Goal: Information Seeking & Learning: Learn about a topic

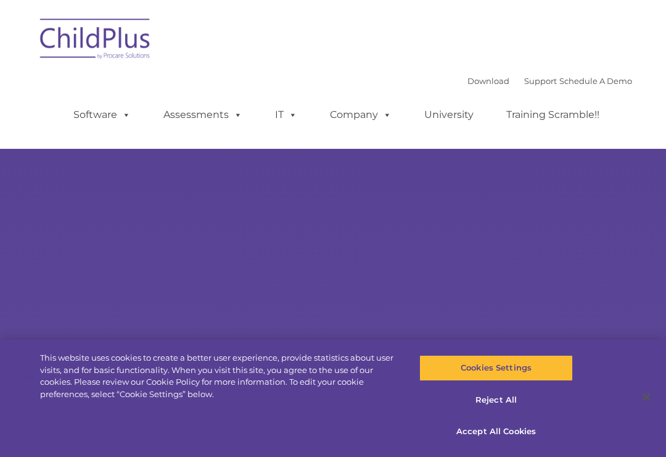
select select "MEDIUM"
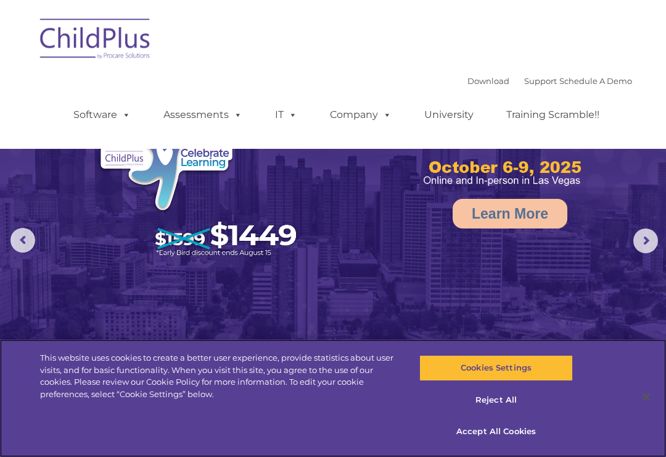
click at [528, 358] on button "Cookies Settings" at bounding box center [496, 368] width 153 height 26
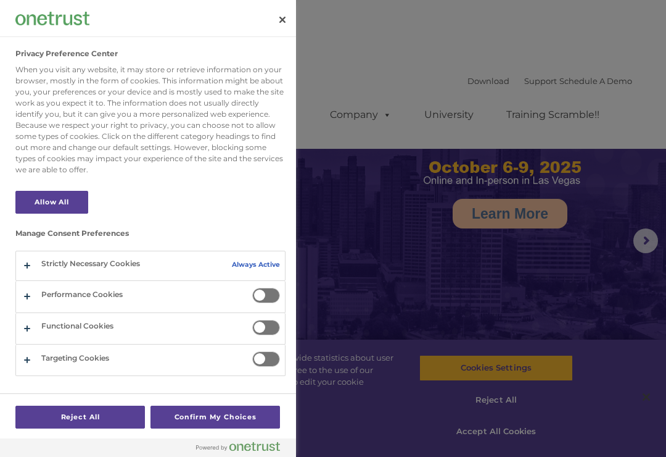
click at [550, 299] on div at bounding box center [333, 228] width 666 height 457
click at [275, 16] on button "Close" at bounding box center [282, 19] width 27 height 27
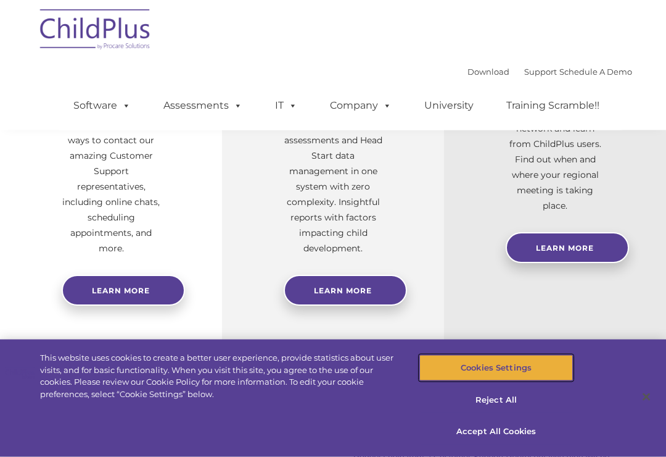
scroll to position [555, 0]
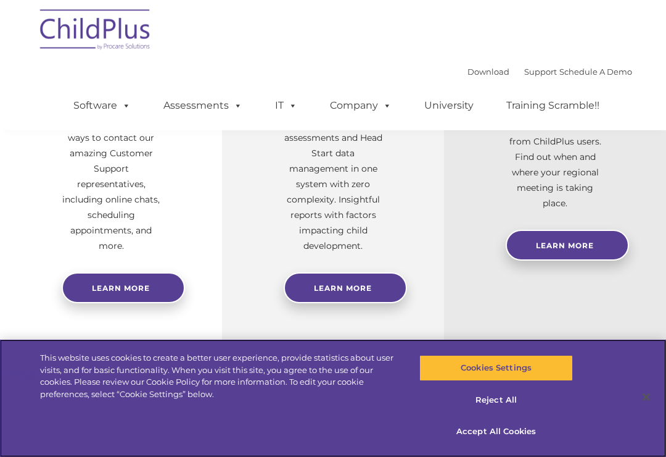
click at [500, 444] on button "Accept All Cookies" at bounding box center [496, 431] width 153 height 26
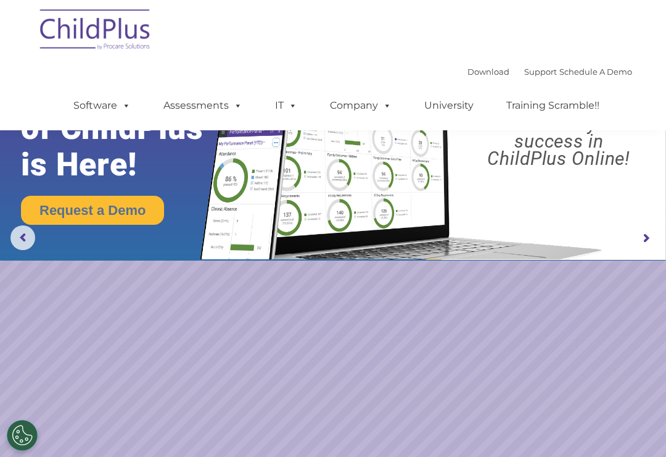
scroll to position [0, 0]
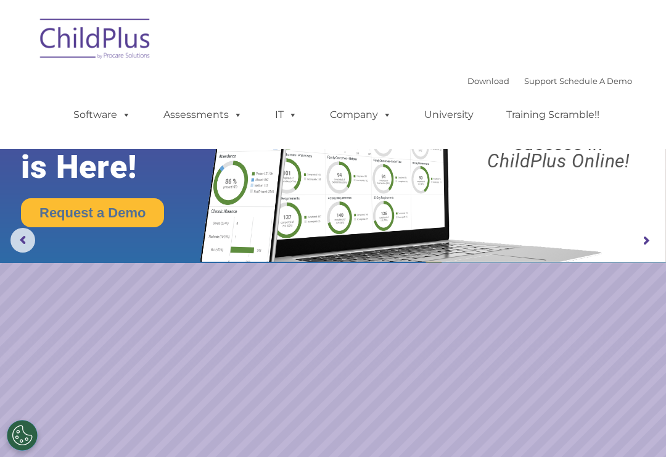
click at [105, 36] on img at bounding box center [95, 41] width 123 height 62
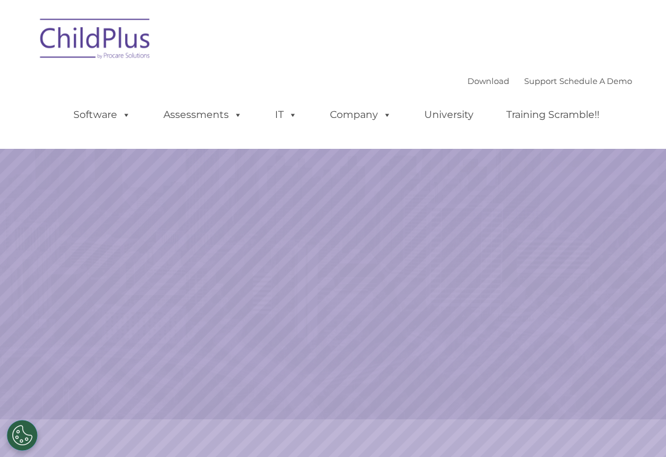
select select "MEDIUM"
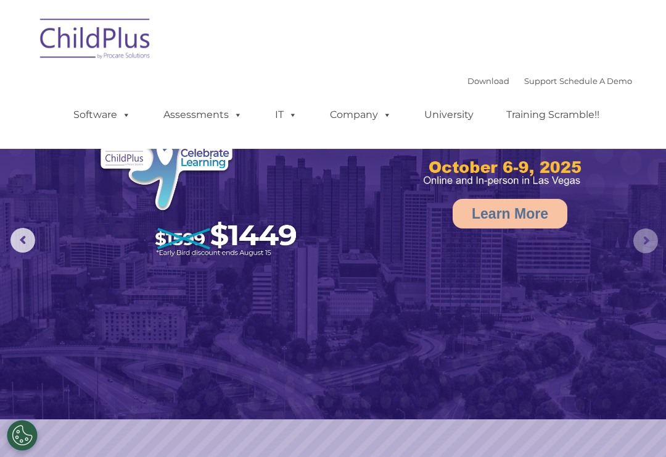
click at [646, 241] on rs-arrow at bounding box center [646, 240] width 25 height 25
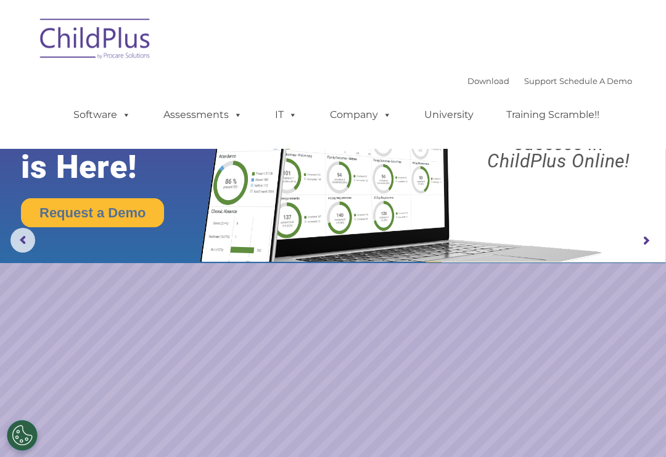
click at [655, 231] on rs-arrow at bounding box center [646, 240] width 25 height 25
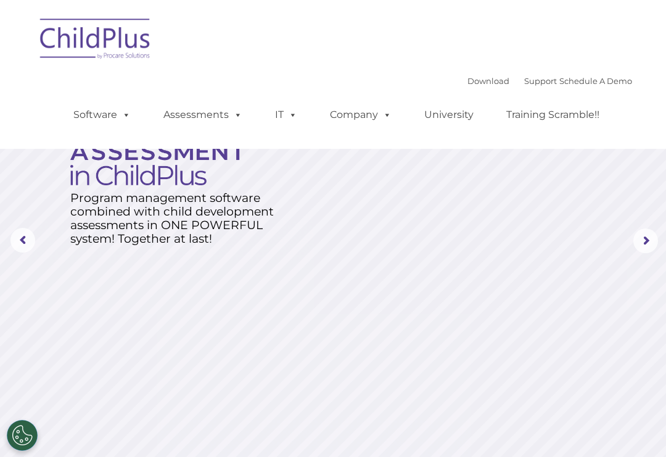
click at [640, 234] on rs-arrow at bounding box center [646, 240] width 25 height 25
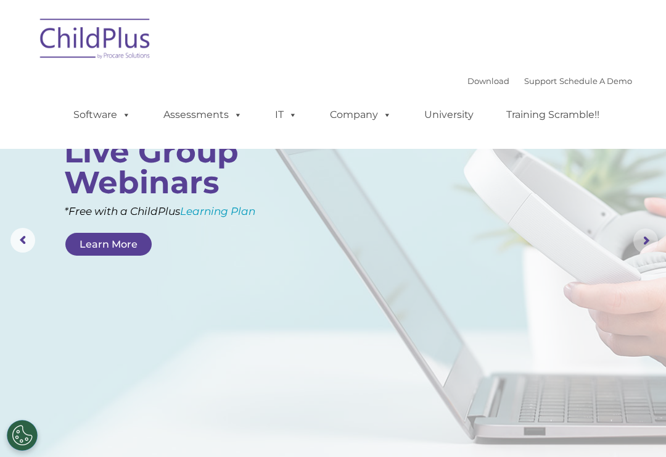
click at [648, 239] on rs-arrow at bounding box center [646, 240] width 25 height 25
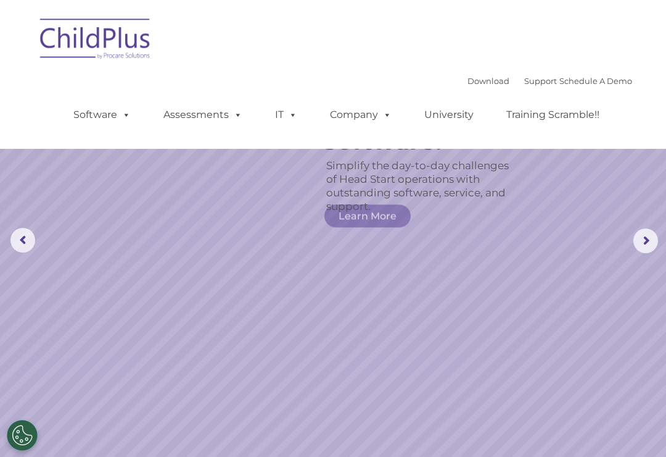
click at [656, 239] on rs-arrow at bounding box center [646, 240] width 25 height 25
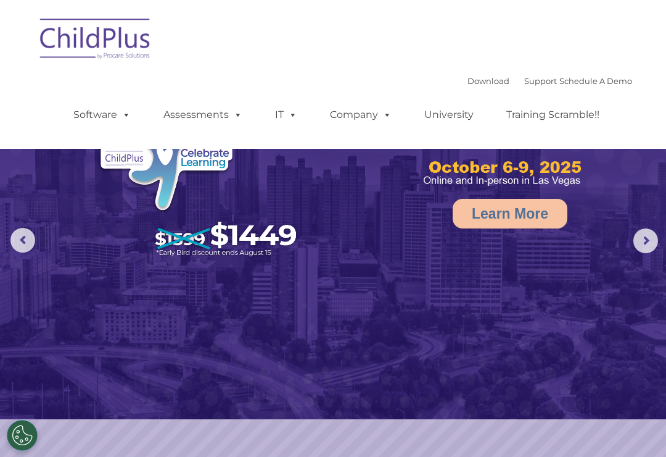
click at [659, 236] on img at bounding box center [333, 209] width 666 height 419
click at [648, 236] on rs-arrow at bounding box center [646, 240] width 25 height 25
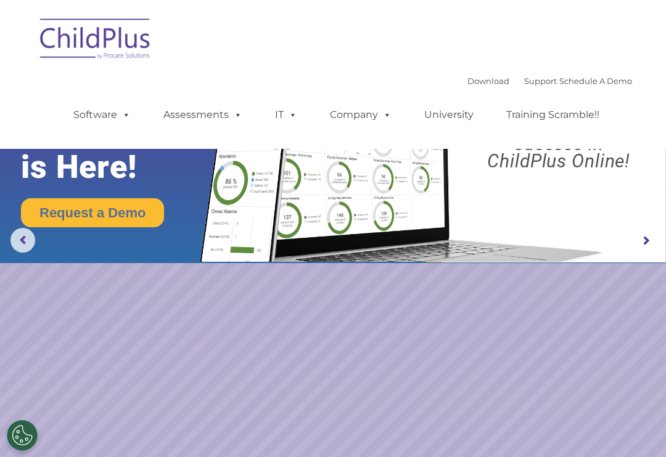
click at [658, 236] on rs-arrow at bounding box center [646, 240] width 25 height 25
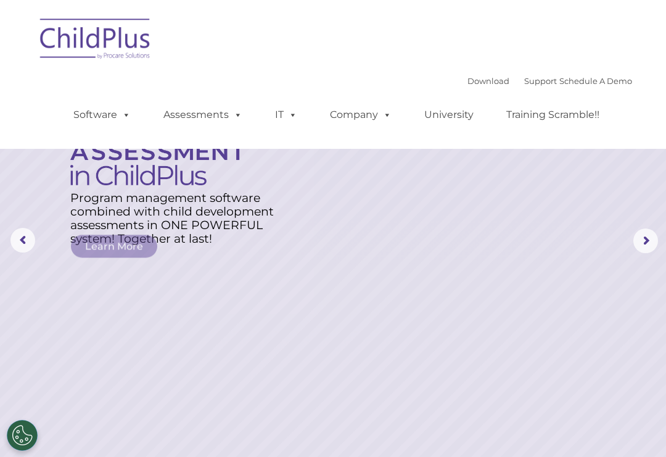
click at [33, 229] on rs-arrow at bounding box center [22, 240] width 25 height 25
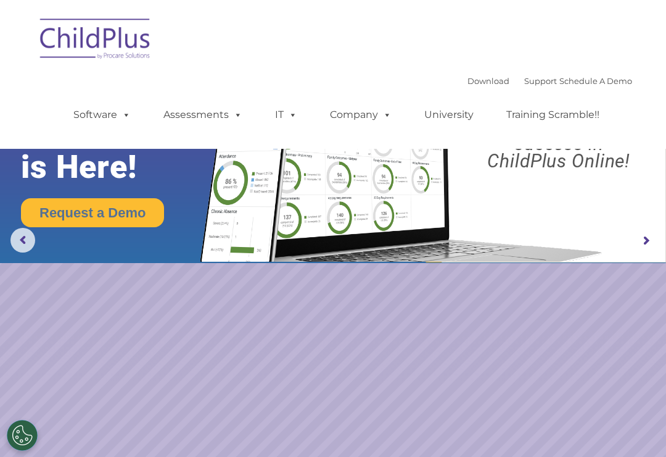
click at [577, 180] on img at bounding box center [399, 148] width 418 height 226
click at [574, 168] on rs-layer "Boost your productivity and streamline your success in ChildPlus Online!" at bounding box center [559, 126] width 198 height 86
click at [565, 157] on rs-layer "Boost your productivity and streamline your success in ChildPlus Online!" at bounding box center [559, 126] width 198 height 86
click at [555, 165] on rs-layer "Boost your productivity and streamline your success in ChildPlus Online!" at bounding box center [559, 126] width 198 height 86
click at [544, 168] on rs-layer "Boost your productivity and streamline your success in ChildPlus Online!" at bounding box center [559, 126] width 198 height 86
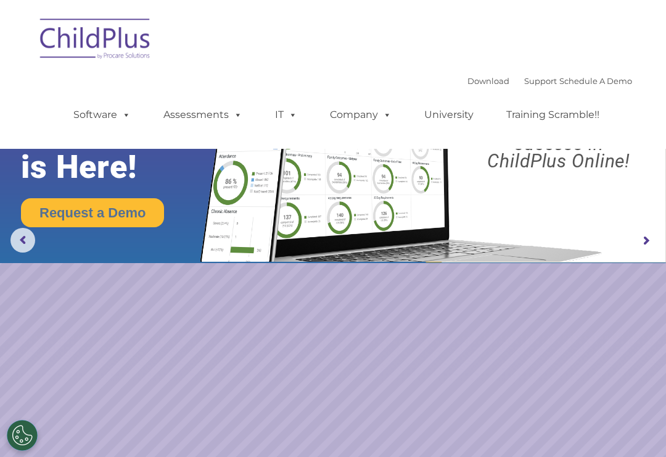
click at [410, 202] on img at bounding box center [399, 148] width 418 height 226
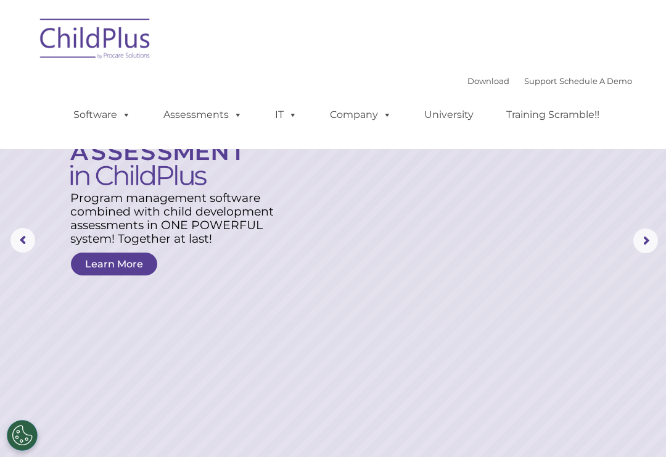
click at [643, 236] on rs-arrow at bounding box center [646, 240] width 25 height 25
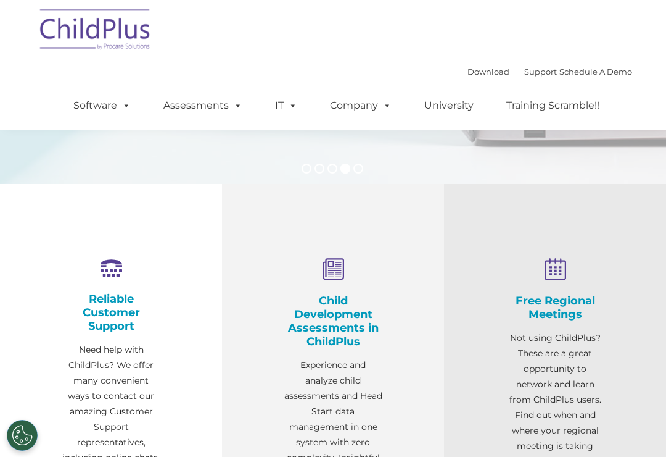
scroll to position [300, 0]
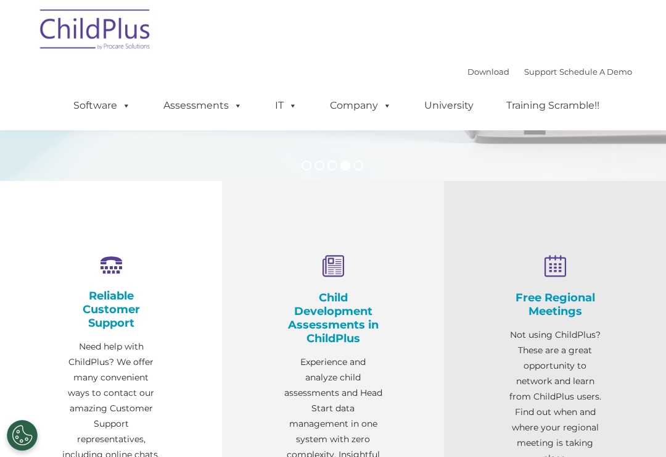
click at [339, 263] on icon at bounding box center [333, 266] width 99 height 23
click at [338, 279] on div "Child Development Assessments in ChildPlus Experience and analyze child assessm…" at bounding box center [333, 382] width 99 height 254
click at [351, 294] on h4 "Child Development Assessments in ChildPlus" at bounding box center [333, 318] width 99 height 54
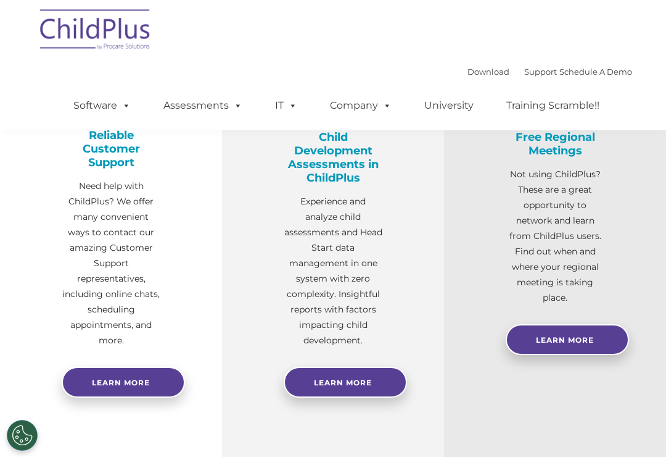
scroll to position [352, 0]
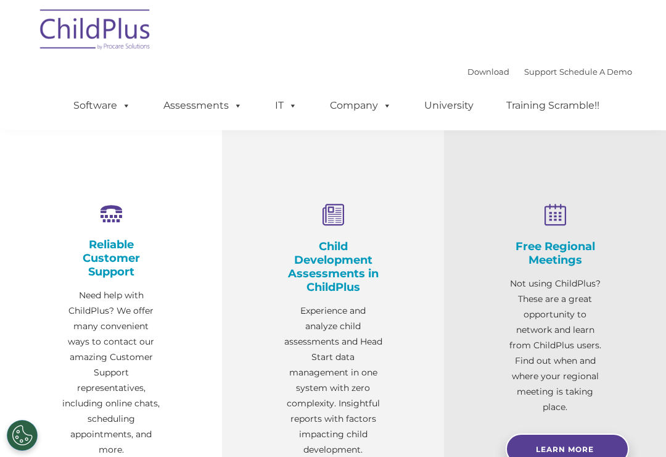
click at [332, 242] on h4 "Child Development Assessments in ChildPlus" at bounding box center [333, 266] width 99 height 54
click at [328, 250] on h4 "Child Development Assessments in ChildPlus" at bounding box center [333, 266] width 99 height 54
click at [333, 258] on h4 "Child Development Assessments in ChildPlus" at bounding box center [333, 266] width 99 height 54
click at [106, 105] on link "Software" at bounding box center [102, 105] width 82 height 25
click at [336, 326] on p "Experience and analyze child assessments and Head Start data management in one …" at bounding box center [333, 380] width 99 height 154
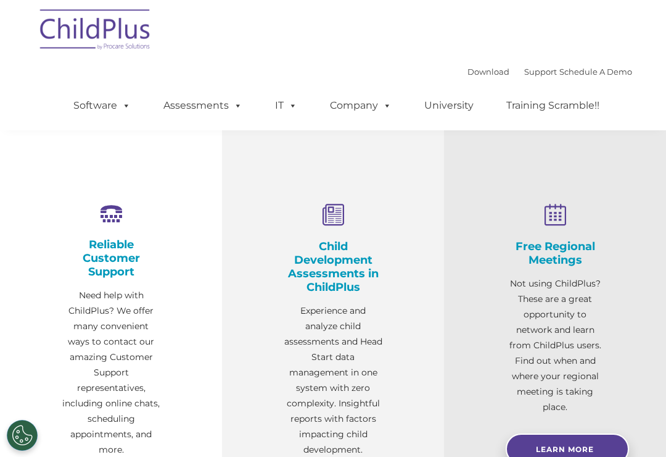
click at [109, 44] on img at bounding box center [95, 32] width 123 height 62
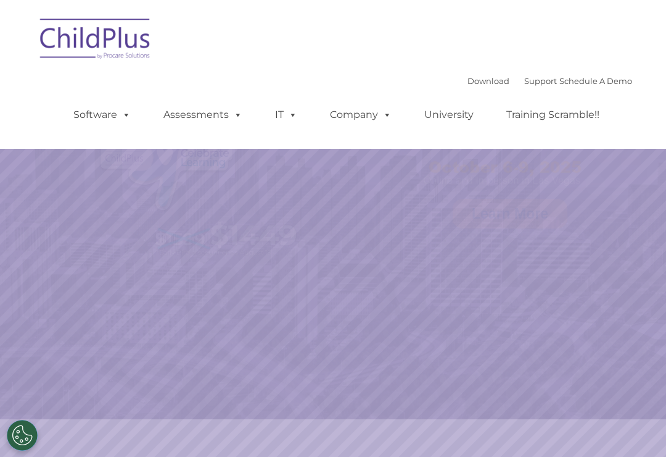
select select "MEDIUM"
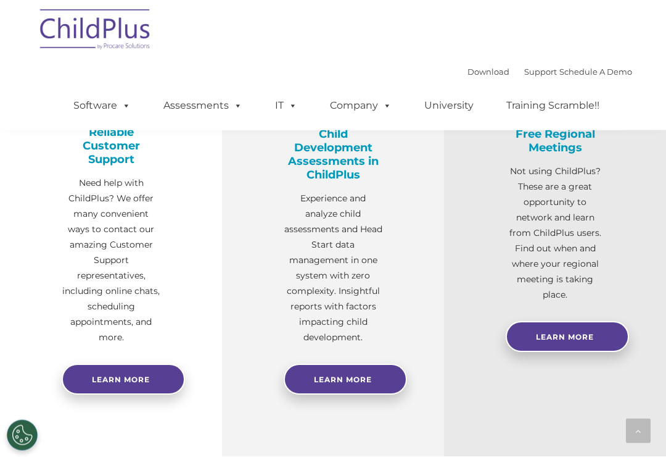
scroll to position [474, 0]
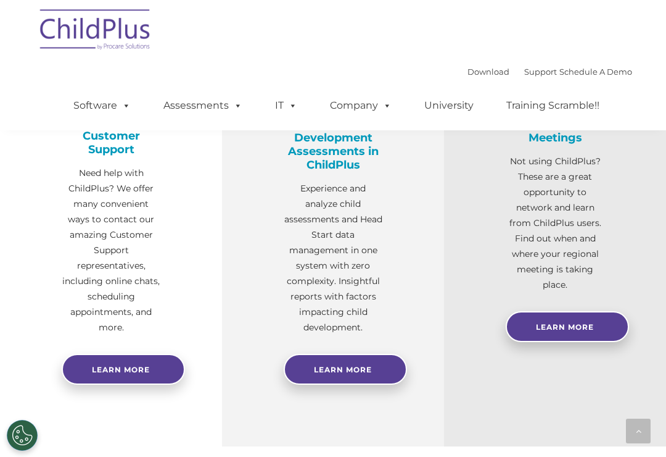
click at [386, 365] on link "Learn More" at bounding box center [345, 368] width 123 height 31
